Goal: Navigation & Orientation: Go to known website

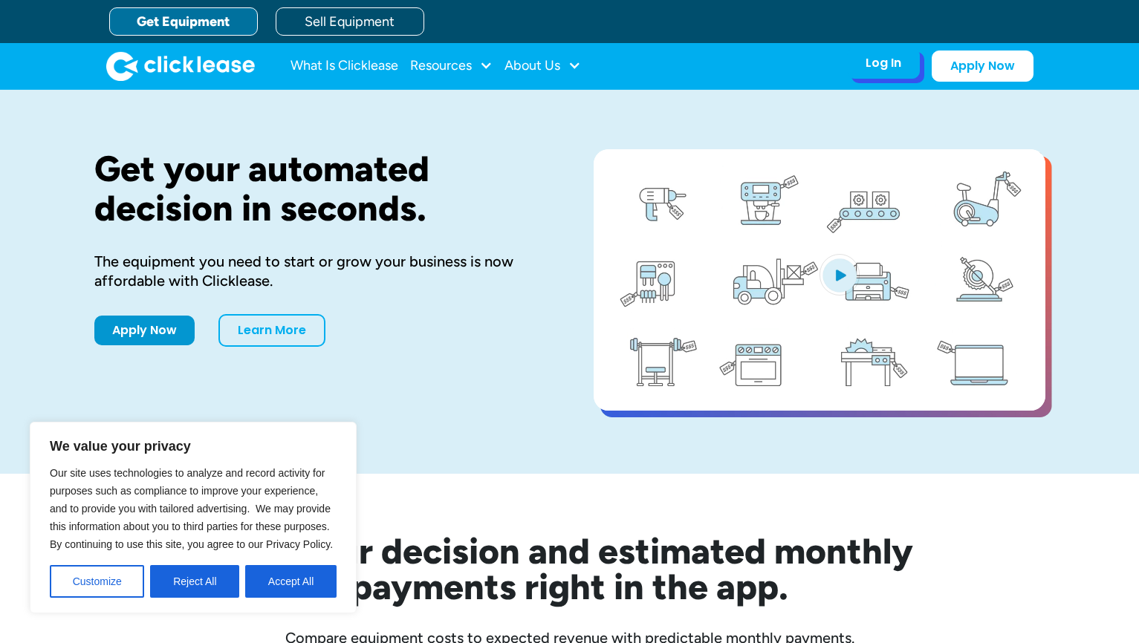
click at [862, 76] on div "Log In Account login I use Clicklease to get my equipment Partner Portal I offe…" at bounding box center [883, 63] width 73 height 31
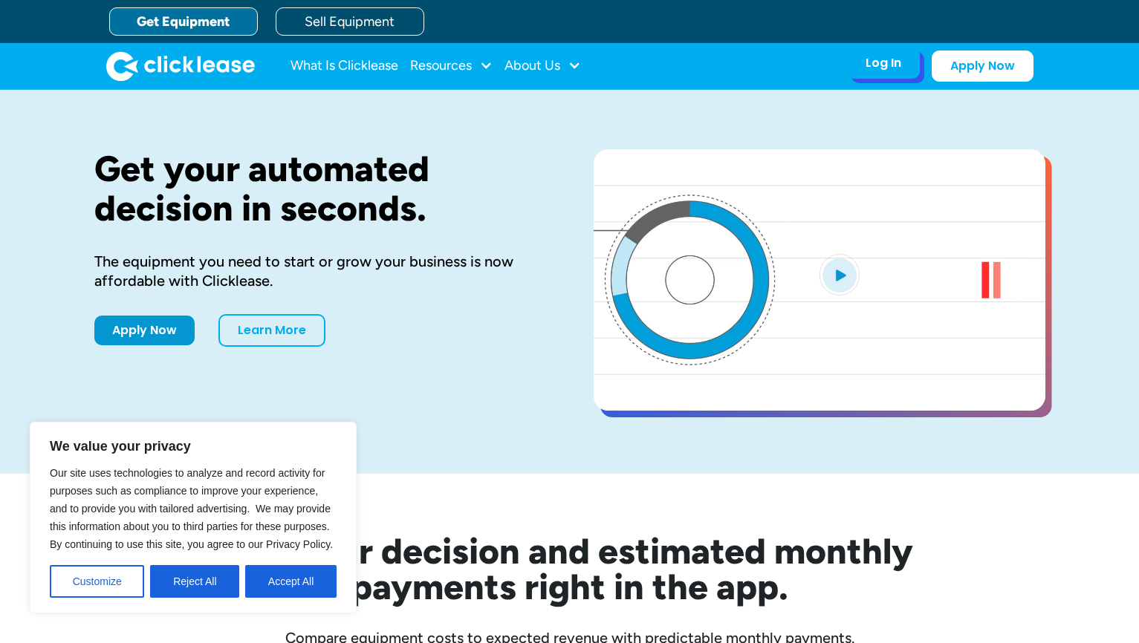
click at [878, 62] on div "Log In" at bounding box center [883, 63] width 36 height 15
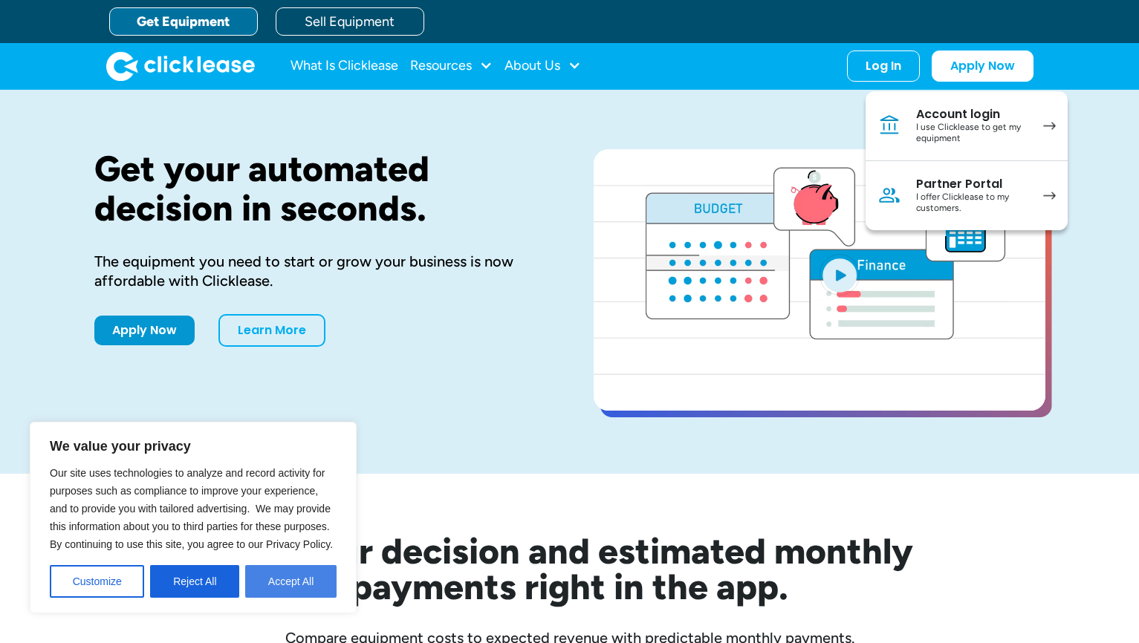
click at [280, 597] on button "Accept All" at bounding box center [290, 581] width 91 height 33
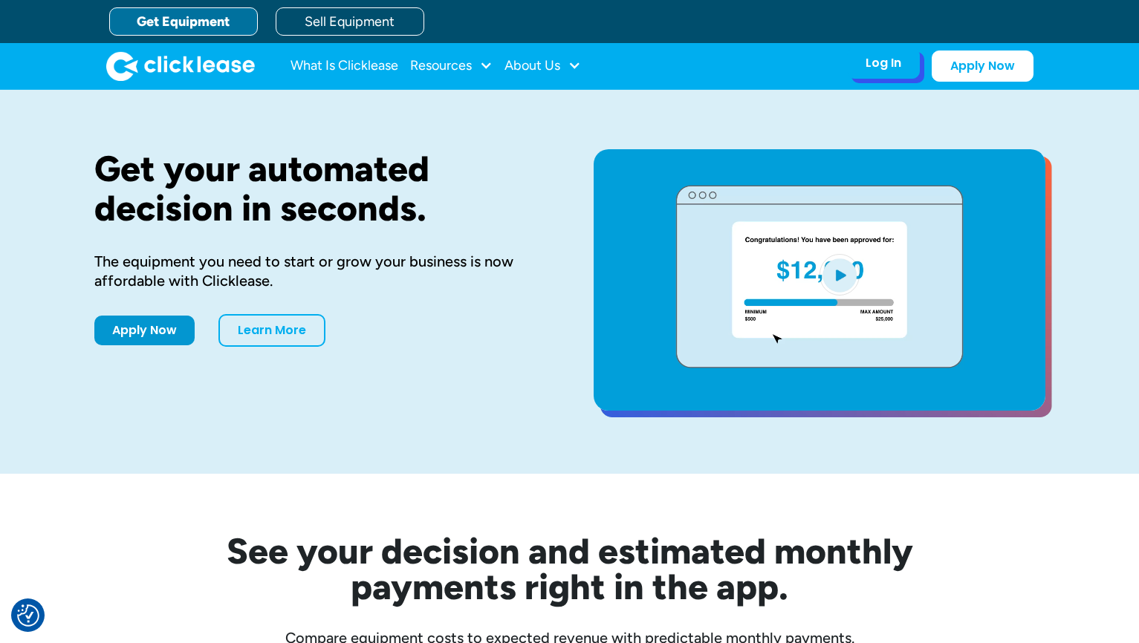
click at [881, 59] on div "Log In" at bounding box center [883, 63] width 36 height 15
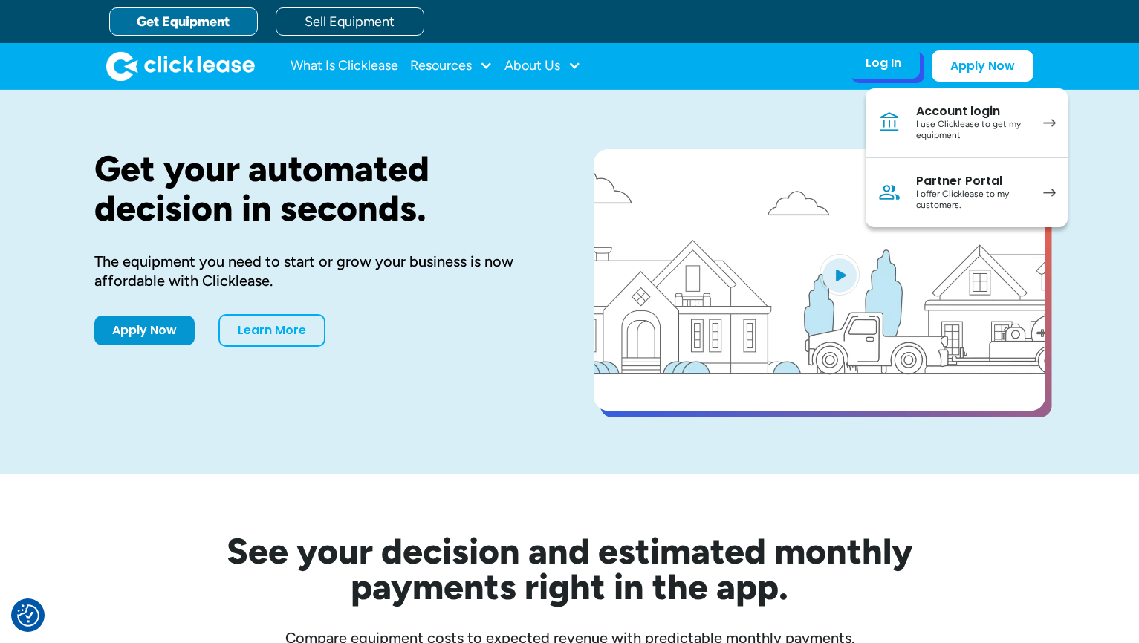
click at [1026, 217] on link "Partner Portal I offer Clicklease to my customers." at bounding box center [966, 192] width 202 height 69
